Goal: Information Seeking & Learning: Learn about a topic

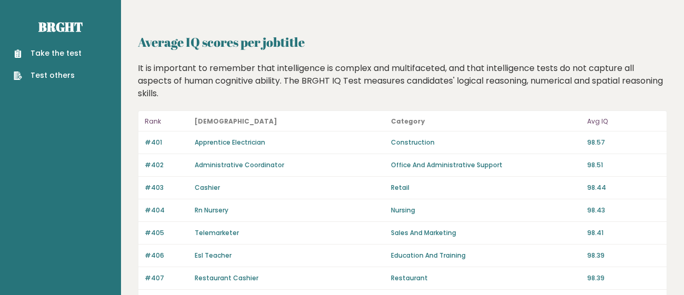
scroll to position [828, 0]
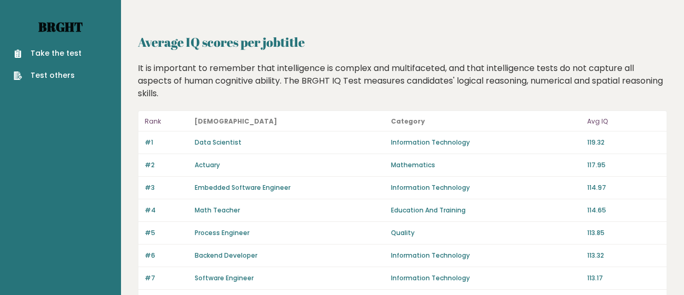
click at [56, 24] on link "Brght" at bounding box center [60, 26] width 44 height 17
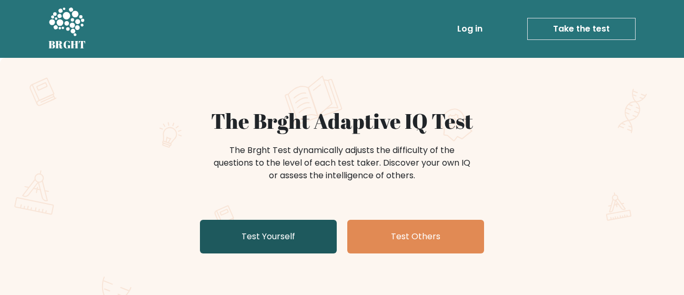
click at [260, 246] on link "Test Yourself" at bounding box center [268, 237] width 137 height 34
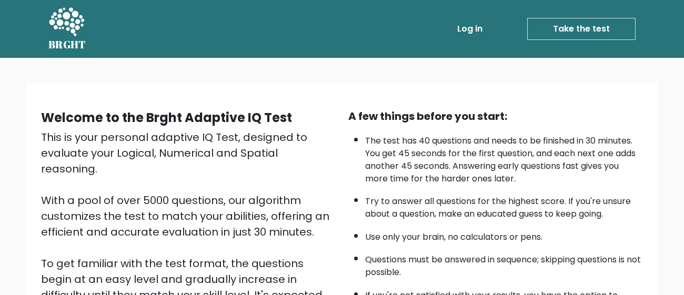
click at [200, 191] on div "This is your personal adaptive IQ Test, designed to evaluate your Logical, Nume…" at bounding box center [188, 255] width 294 height 252
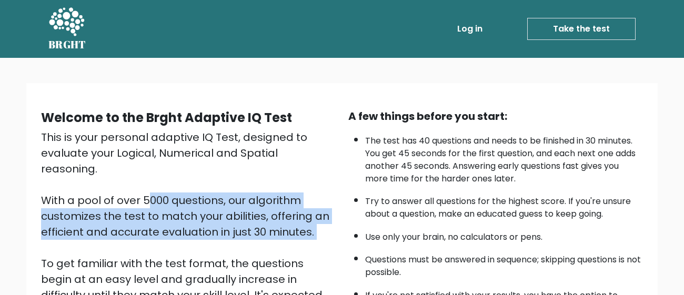
click at [186, 190] on div "This is your personal adaptive IQ Test, designed to evaluate your Logical, Nume…" at bounding box center [188, 255] width 294 height 252
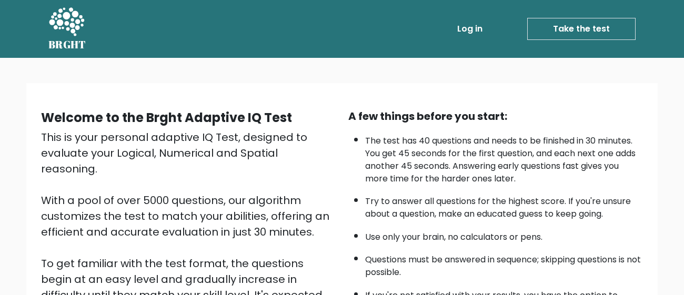
click at [185, 191] on div "This is your personal adaptive IQ Test, designed to evaluate your Logical, Nume…" at bounding box center [188, 255] width 294 height 252
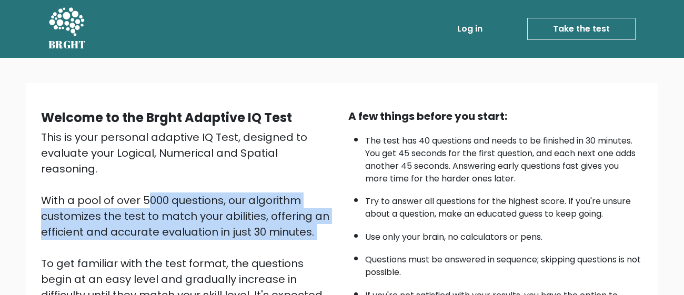
click at [185, 191] on div "This is your personal adaptive IQ Test, designed to evaluate your Logical, Nume…" at bounding box center [188, 255] width 294 height 252
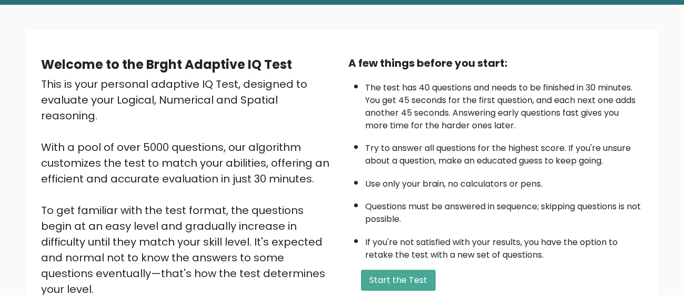
click at [185, 191] on div "This is your personal adaptive IQ Test, designed to evaluate your Logical, Nume…" at bounding box center [188, 202] width 294 height 252
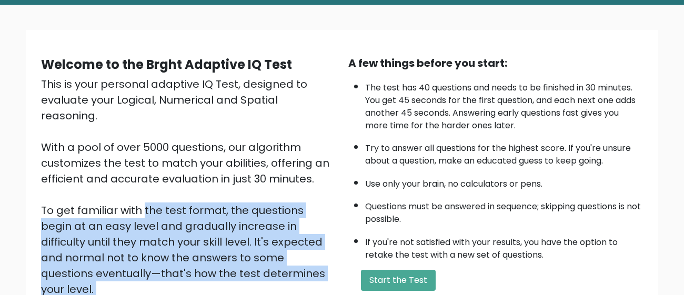
click at [185, 191] on div "This is your personal adaptive IQ Test, designed to evaluate your Logical, Nume…" at bounding box center [188, 202] width 294 height 252
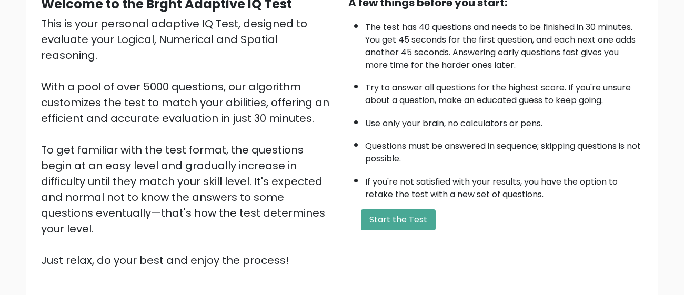
scroll to position [115, 0]
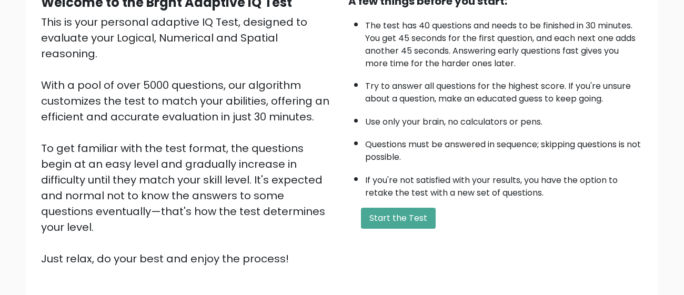
click at [185, 191] on div "This is your personal adaptive IQ Test, designed to evaluate your Logical, Nume…" at bounding box center [188, 140] width 294 height 252
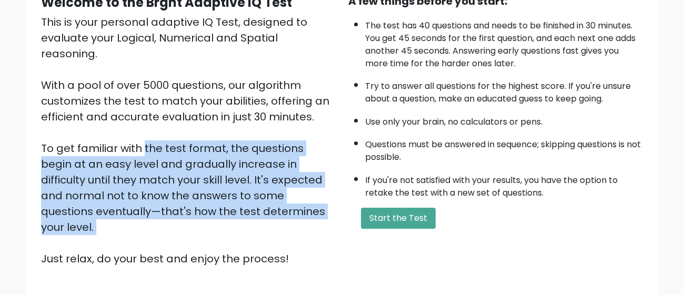
click at [185, 191] on div "This is your personal adaptive IQ Test, designed to evaluate your Logical, Nume…" at bounding box center [188, 140] width 294 height 252
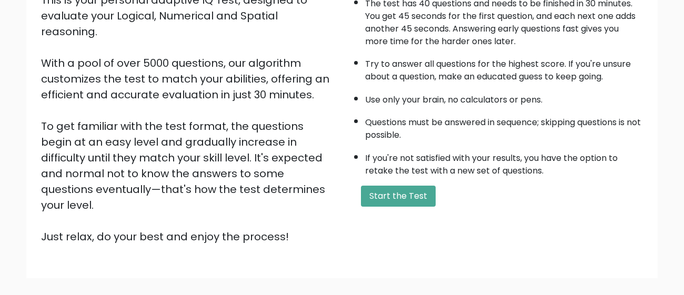
scroll to position [142, 0]
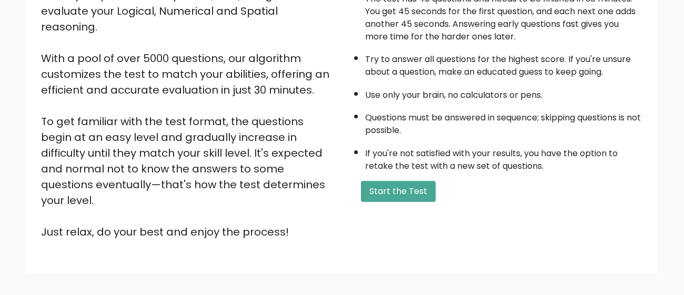
click at [185, 191] on div "This is your personal adaptive IQ Test, designed to evaluate your Logical, Nume…" at bounding box center [188, 113] width 294 height 252
click at [181, 199] on div "This is your personal adaptive IQ Test, designed to evaluate your Logical, Nume…" at bounding box center [188, 113] width 294 height 252
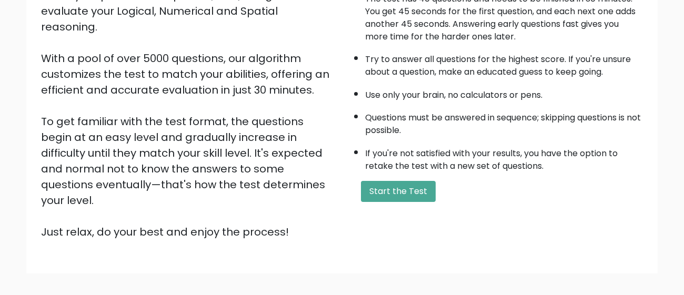
click at [181, 199] on div "This is your personal adaptive IQ Test, designed to evaluate your Logical, Nume…" at bounding box center [188, 113] width 294 height 252
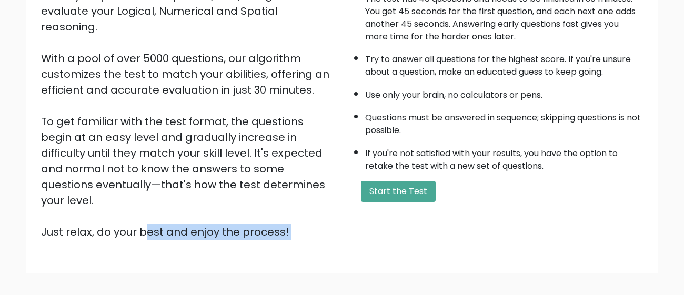
click at [181, 199] on div "This is your personal adaptive IQ Test, designed to evaluate your Logical, Nume…" at bounding box center [188, 113] width 294 height 252
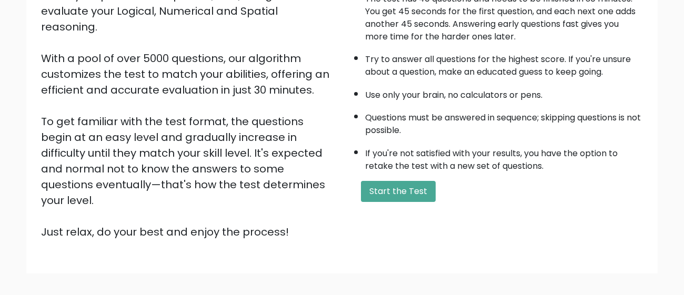
click at [172, 181] on div "This is your personal adaptive IQ Test, designed to evaluate your Logical, Nume…" at bounding box center [188, 113] width 294 height 252
click at [161, 167] on div "This is your personal adaptive IQ Test, designed to evaluate your Logical, Nume…" at bounding box center [188, 113] width 294 height 252
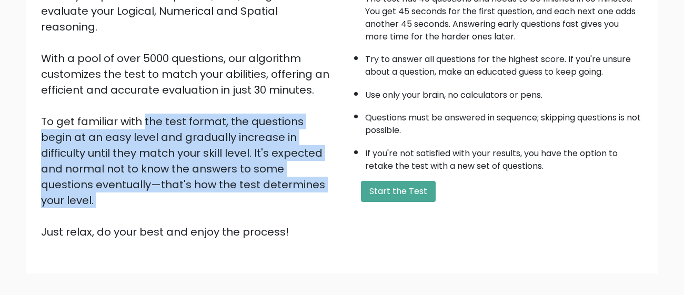
click at [161, 167] on div "This is your personal adaptive IQ Test, designed to evaluate your Logical, Nume…" at bounding box center [188, 113] width 294 height 252
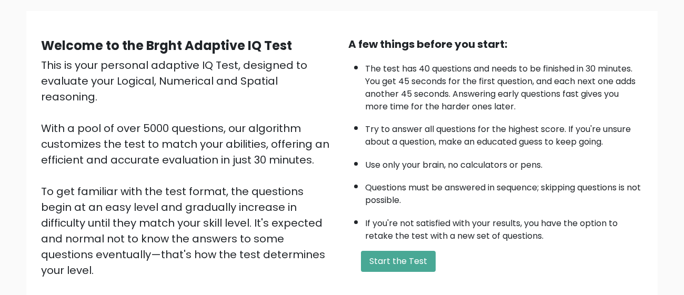
scroll to position [76, 0]
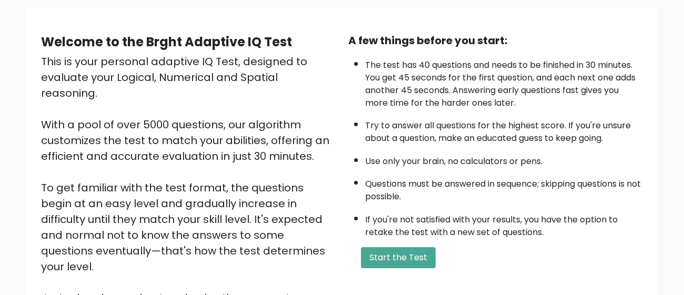
click at [409, 153] on li "Use only your brain, no calculators or pens." at bounding box center [504, 159] width 278 height 18
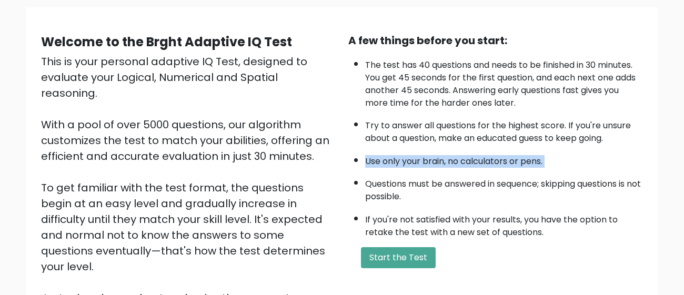
click at [409, 153] on li "Use only your brain, no calculators or pens." at bounding box center [504, 159] width 278 height 18
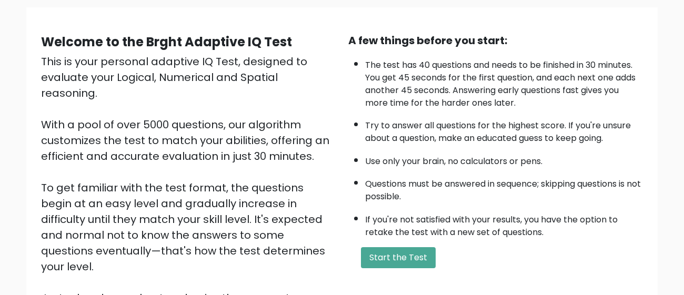
click at [405, 169] on ul "The test has 40 questions and needs to be finished in 30 minutes. You get 45 se…" at bounding box center [495, 146] width 294 height 185
click at [400, 177] on li "Questions must be answered in sequence; skipping questions is not possible." at bounding box center [504, 187] width 278 height 30
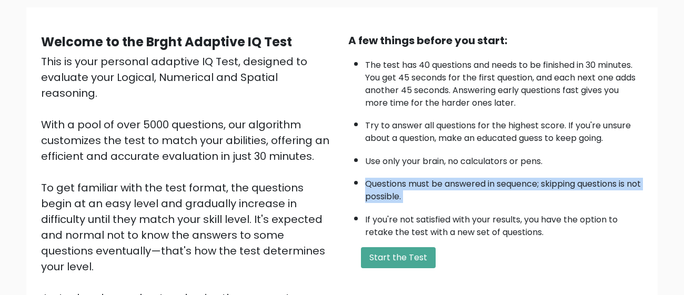
click at [400, 177] on li "Questions must be answered in sequence; skipping questions is not possible." at bounding box center [504, 187] width 278 height 30
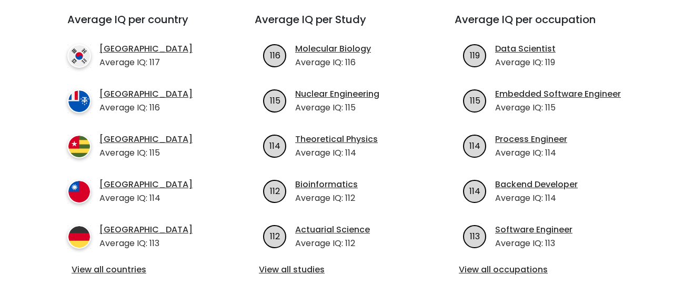
scroll to position [399, 0]
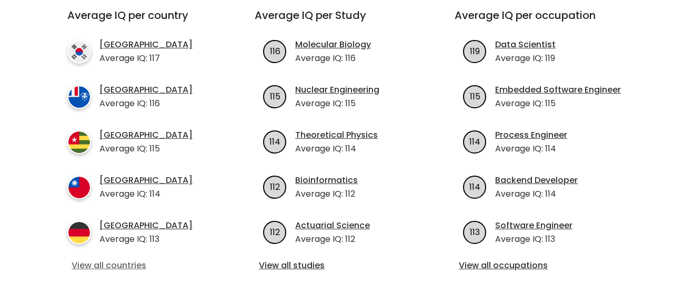
click at [123, 259] on link "View all countries" at bounding box center [142, 265] width 141 height 13
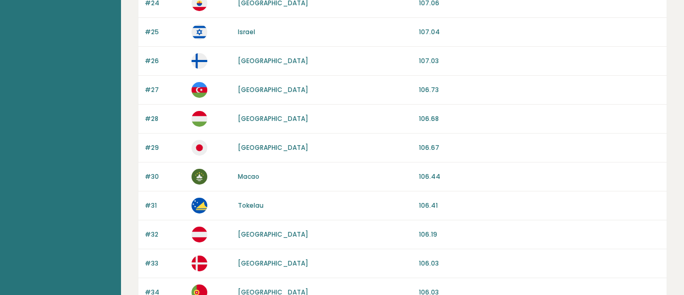
scroll to position [1080, 0]
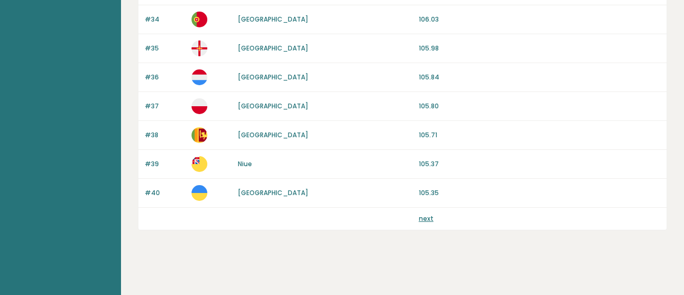
click at [420, 215] on link "next" at bounding box center [426, 218] width 15 height 9
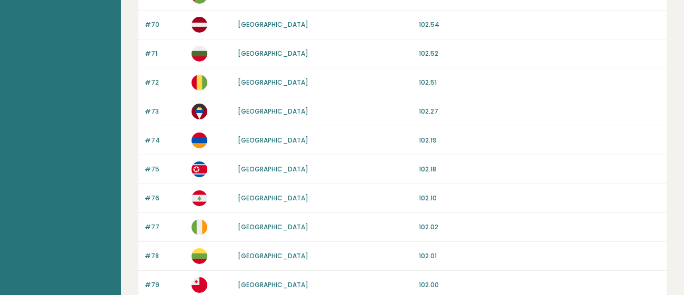
scroll to position [1080, 0]
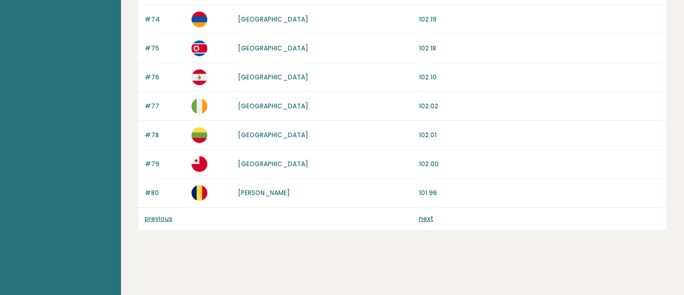
click at [422, 215] on link "next" at bounding box center [426, 218] width 15 height 9
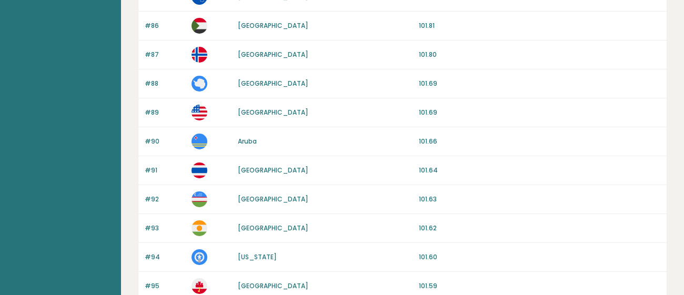
scroll to position [264, 0]
